Goal: Consume media (video, audio)

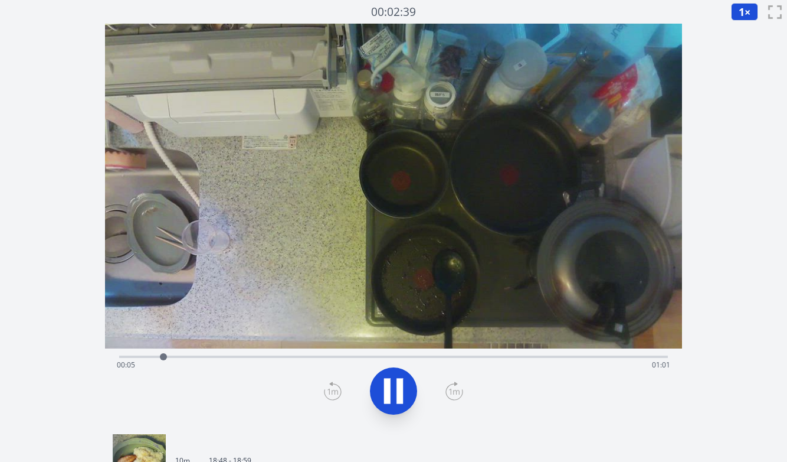
click at [380, 390] on icon at bounding box center [393, 390] width 33 height 33
click at [397, 381] on icon at bounding box center [400, 390] width 6 height 25
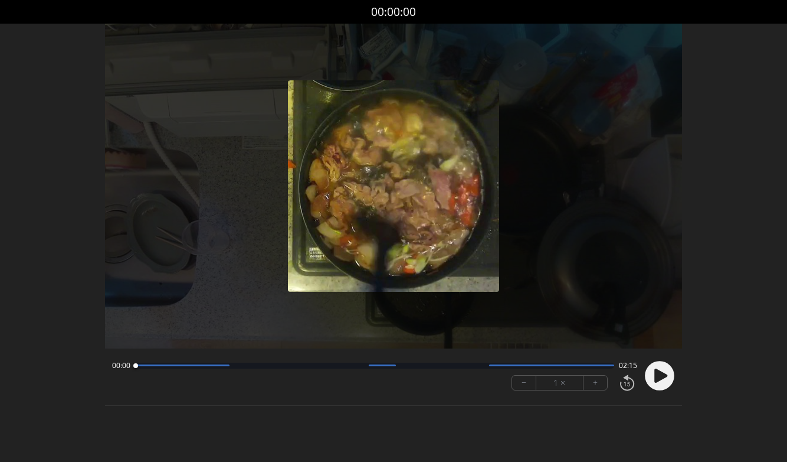
click at [662, 385] on circle at bounding box center [660, 376] width 30 height 30
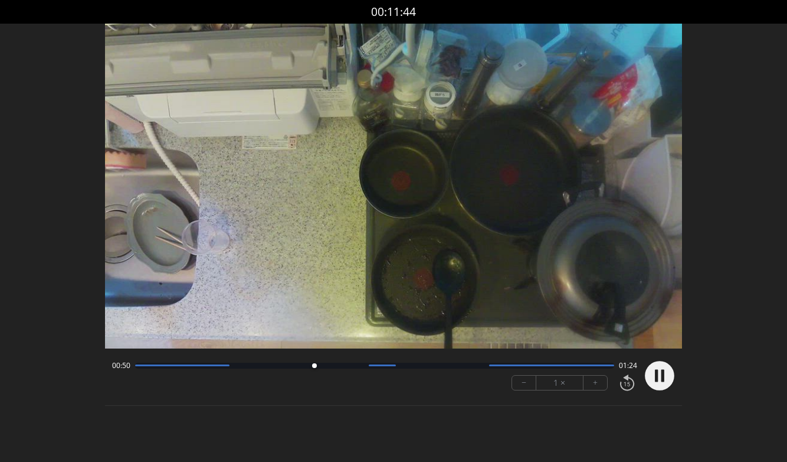
click at [358, 368] on div at bounding box center [374, 365] width 479 height 6
click at [483, 365] on div at bounding box center [374, 365] width 479 height 6
click at [653, 375] on circle at bounding box center [660, 376] width 30 height 30
click at [658, 376] on circle at bounding box center [660, 376] width 30 height 30
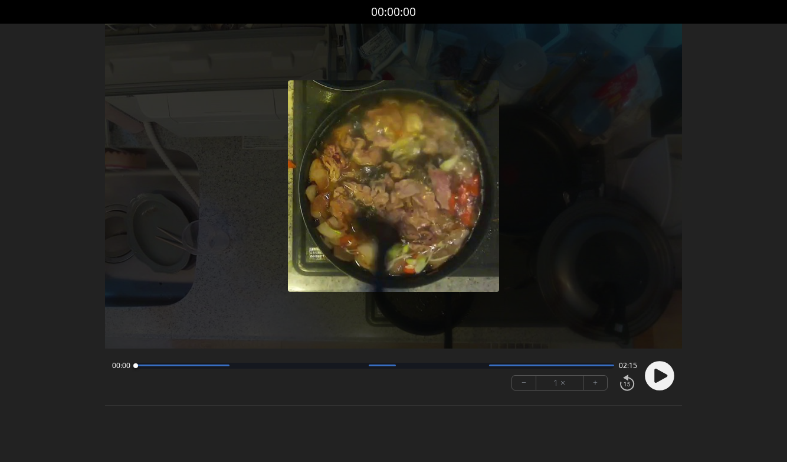
drag, startPoint x: 282, startPoint y: 365, endPoint x: 113, endPoint y: 357, distance: 169.0
click at [113, 357] on div "00:00 02:15 − 1 × +" at bounding box center [372, 375] width 530 height 40
click at [663, 374] on icon at bounding box center [661, 375] width 13 height 14
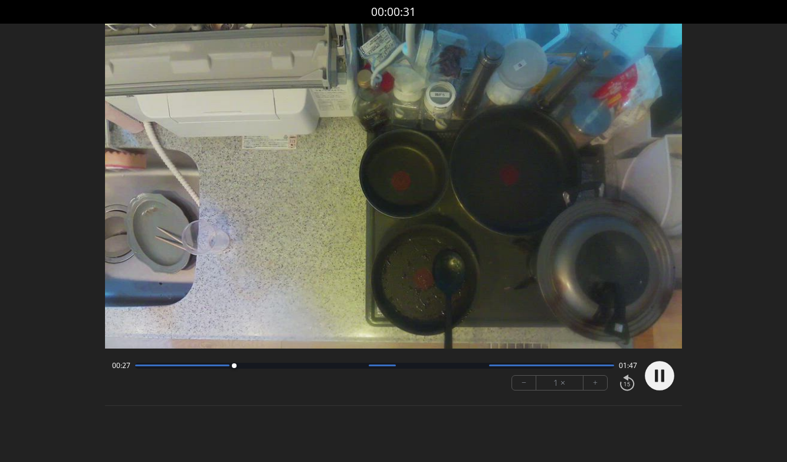
click at [365, 366] on div at bounding box center [374, 365] width 479 height 6
click at [487, 367] on div at bounding box center [374, 365] width 479 height 6
click at [668, 379] on circle at bounding box center [660, 376] width 30 height 30
click at [367, 365] on div at bounding box center [374, 365] width 479 height 6
click at [488, 365] on div at bounding box center [374, 365] width 479 height 6
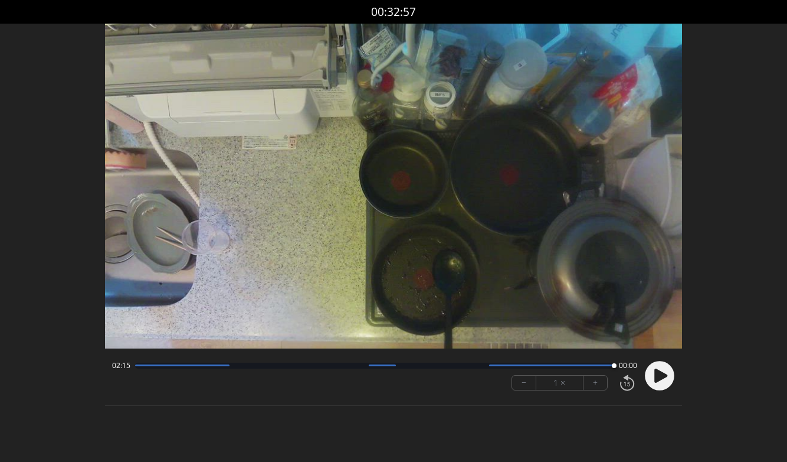
click at [136, 367] on div at bounding box center [374, 365] width 479 height 6
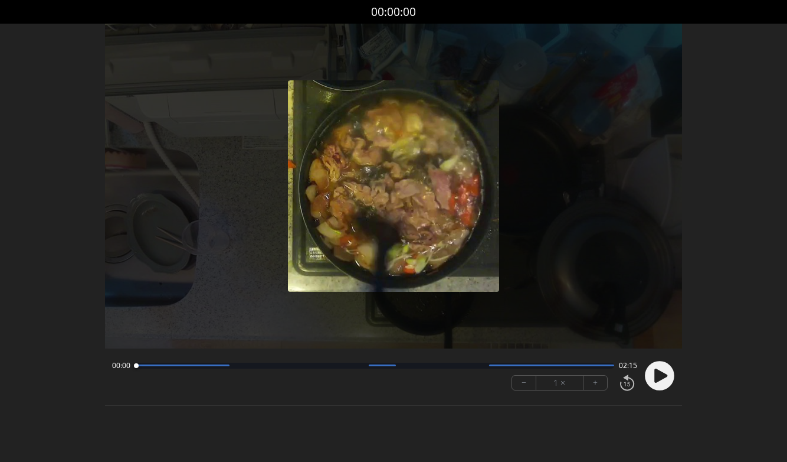
click at [659, 384] on circle at bounding box center [660, 376] width 30 height 30
